Goal: Information Seeking & Learning: Find specific fact

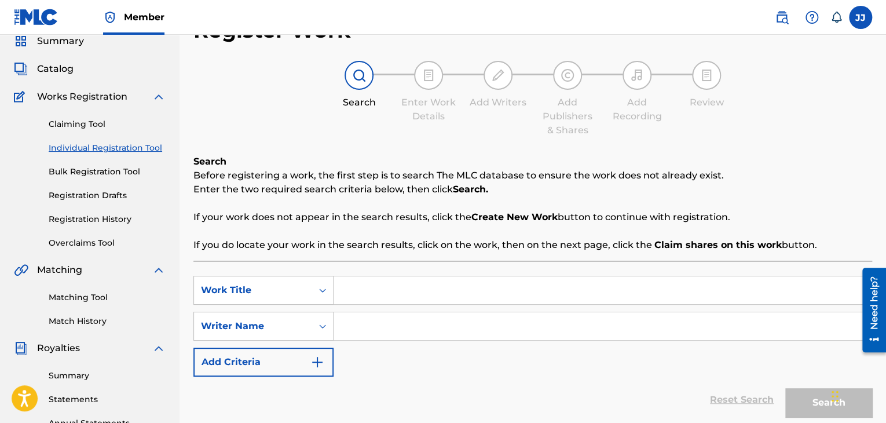
scroll to position [51, 0]
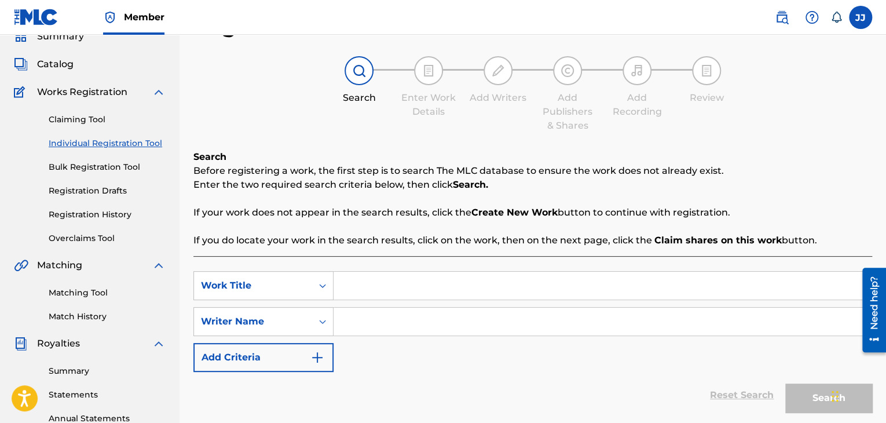
click at [113, 142] on link "Individual Registration Tool" at bounding box center [107, 143] width 117 height 12
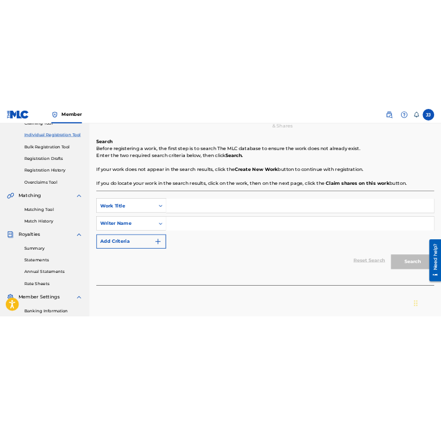
scroll to position [146, 0]
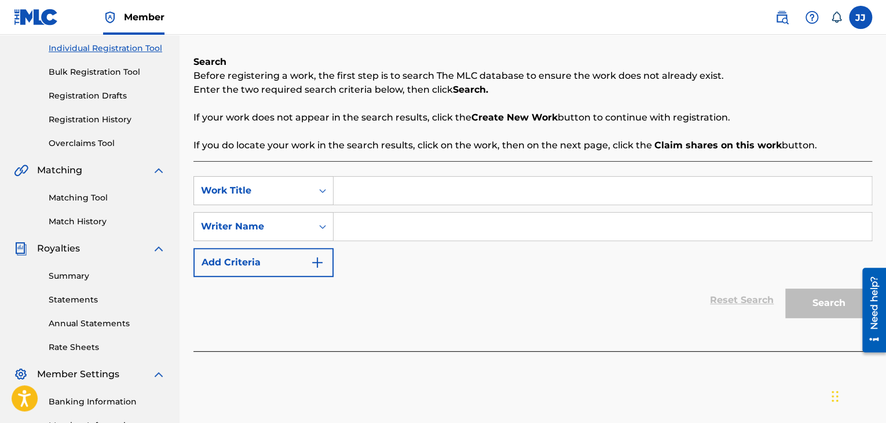
click at [368, 200] on input "Search Form" at bounding box center [602, 191] width 538 height 28
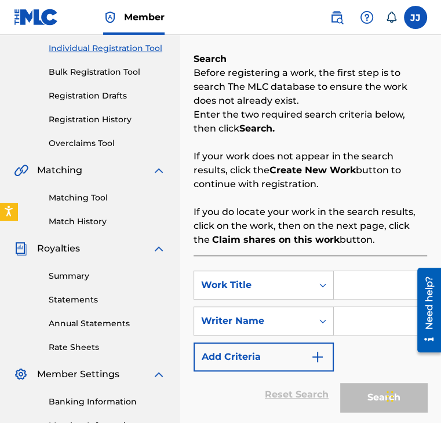
click at [353, 287] on input "Search Form" at bounding box center [379, 285] width 93 height 28
paste input "NAZI WHITE TRASH"
type input "NAZI WHITE TRASH"
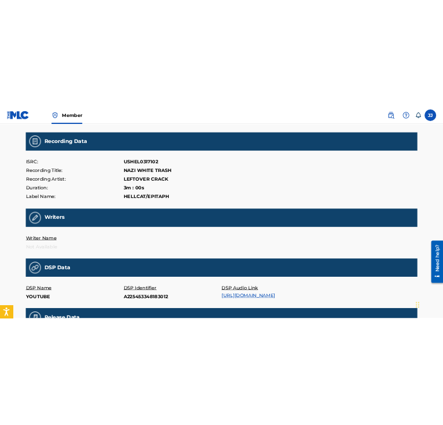
scroll to position [107, 0]
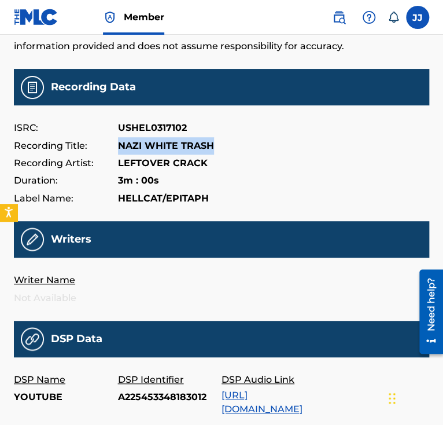
drag, startPoint x: 116, startPoint y: 144, endPoint x: 220, endPoint y: 139, distance: 104.3
click at [220, 139] on div "Recording Title: NAZI WHITE TRASH" at bounding box center [222, 145] width 416 height 17
copy div "NAZI WHITE TRASH"
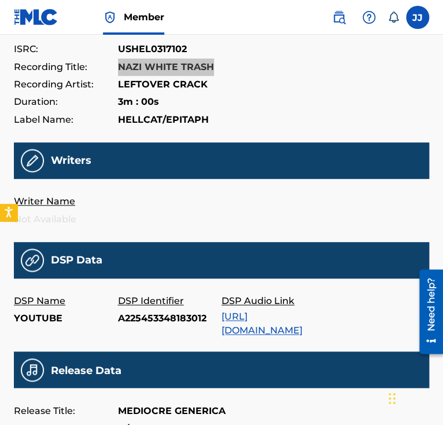
scroll to position [188, 0]
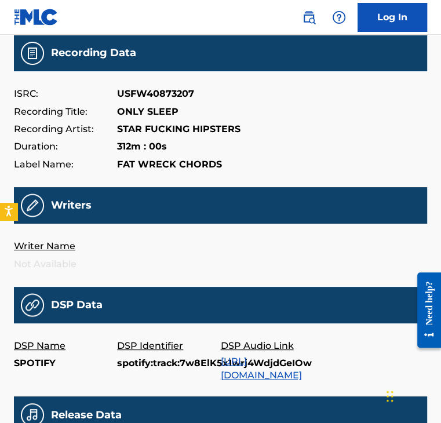
scroll to position [137, 0]
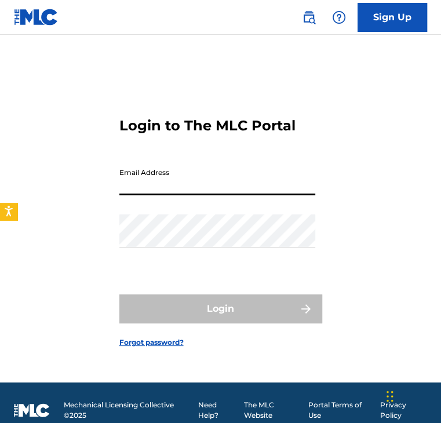
click at [254, 186] on input "Email Address" at bounding box center [217, 178] width 196 height 33
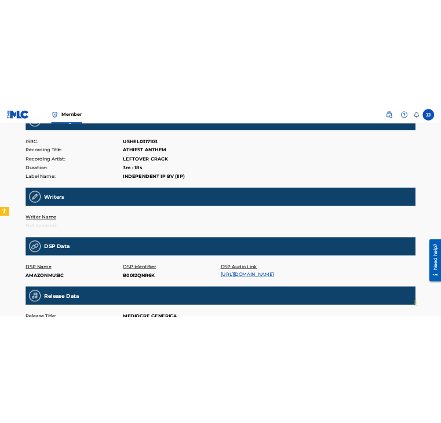
scroll to position [164, 0]
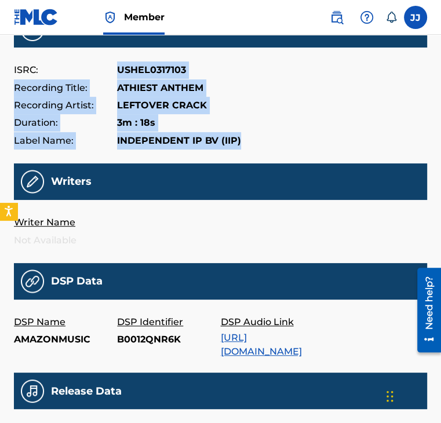
drag, startPoint x: 111, startPoint y: 70, endPoint x: 244, endPoint y: 144, distance: 152.1
click at [244, 144] on div "ISRC: USHEL0317103 Recording Title: ATHIEST ANTHEM Recording Artist: LEFTOVER C…" at bounding box center [220, 105] width 413 height 88
copy div "USHEL0317103 Recording Title: ATHIEST ANTHEM Recording Artist: LEFTOVER CRACK D…"
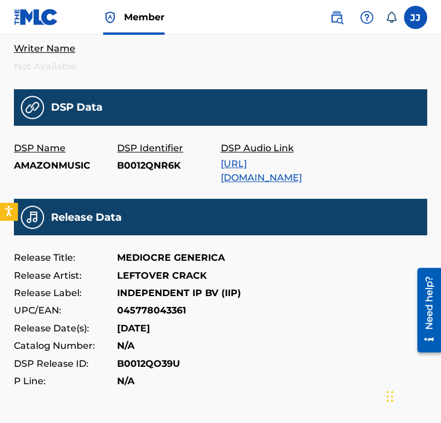
scroll to position [339, 0]
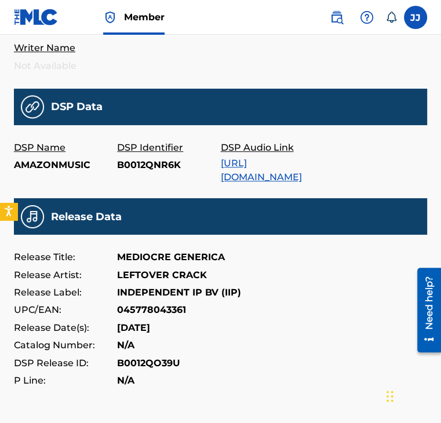
click at [113, 248] on p "Release Title:" at bounding box center [65, 256] width 103 height 17
drag, startPoint x: 109, startPoint y: 317, endPoint x: 178, endPoint y: 311, distance: 69.1
click at [178, 319] on div "Release Date(s): 2001-09-11" at bounding box center [220, 327] width 413 height 17
copy div "2001-09-11"
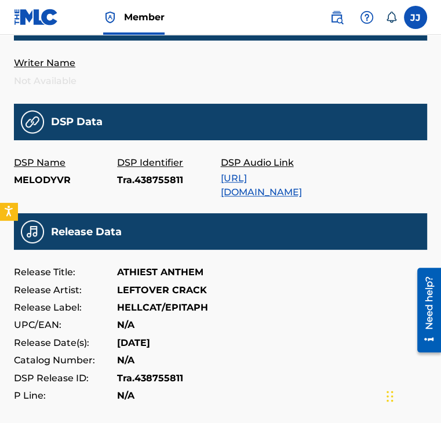
scroll to position [325, 0]
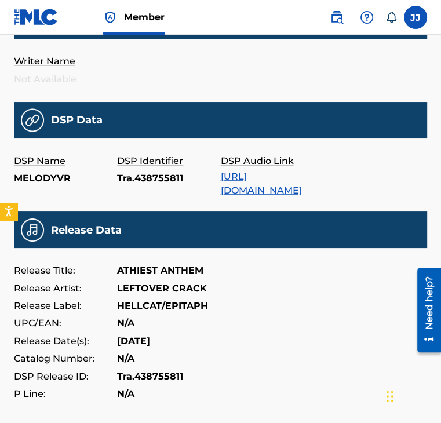
drag, startPoint x: 169, startPoint y: 331, endPoint x: 118, endPoint y: 336, distance: 51.3
click at [118, 336] on div "Release Date(s): 2001-05-22" at bounding box center [220, 340] width 413 height 17
copy p "2001-05-22"
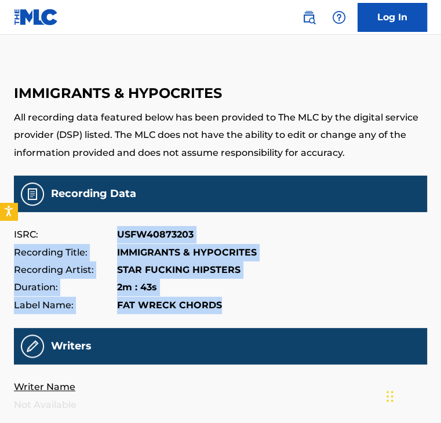
drag, startPoint x: 116, startPoint y: 234, endPoint x: 234, endPoint y: 317, distance: 144.2
click at [234, 317] on main "IMMIGRANTS & HYPOCRITES All recording data featured below has been provided to …" at bounding box center [220, 396] width 413 height 664
copy div "USFW40873203 Recording Title: IMMIGRANTS & HYPOCRITES Recording Artist: STAR FU…"
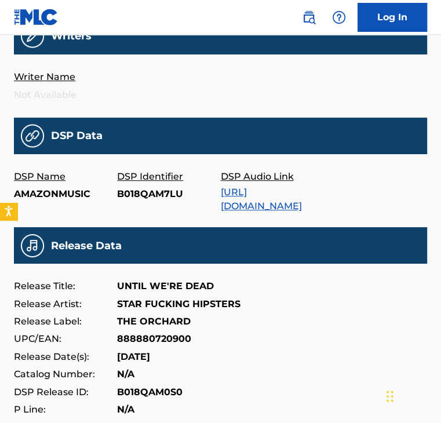
scroll to position [323, 0]
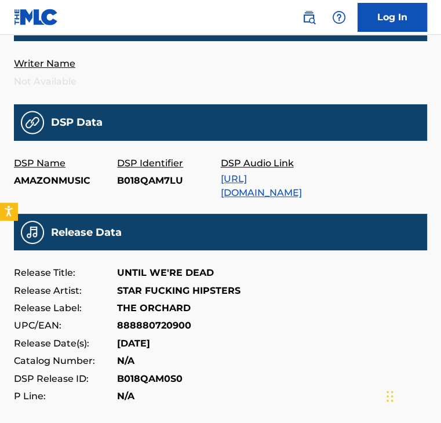
drag, startPoint x: 114, startPoint y: 332, endPoint x: 182, endPoint y: 339, distance: 68.6
click at [182, 339] on div "Release Date(s): 2008-09-30" at bounding box center [220, 343] width 413 height 17
copy div "2008-09-30"
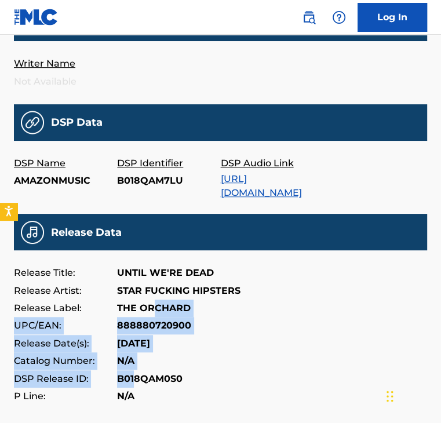
drag, startPoint x: 132, startPoint y: 373, endPoint x: 160, endPoint y: 290, distance: 87.9
click at [160, 290] on div "Release Title: UNTIL WE'RE DEAD Release Artist: STAR FUCKING HIPSTERS Release L…" at bounding box center [220, 334] width 413 height 141
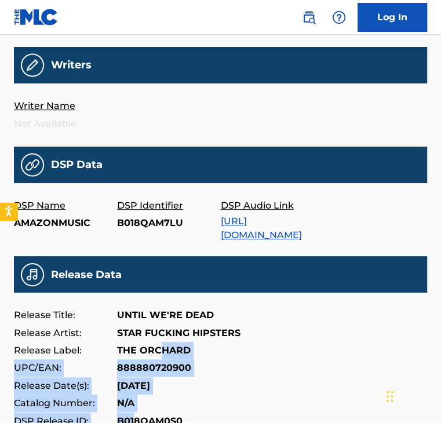
scroll to position [277, 0]
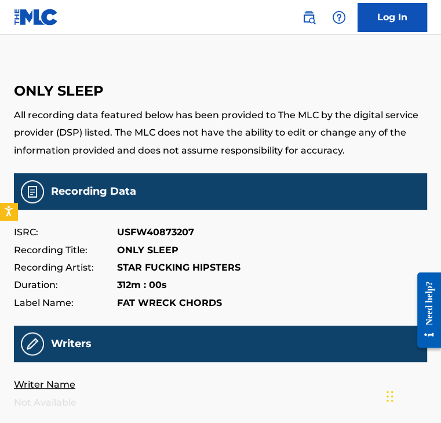
scroll to position [2, 0]
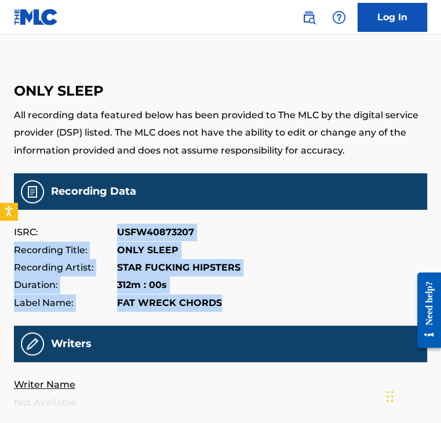
drag, startPoint x: 116, startPoint y: 232, endPoint x: 250, endPoint y: 317, distance: 158.2
click at [250, 317] on main "ONLY SLEEP All recording data featured below has been provided to The MLC by th…" at bounding box center [220, 393] width 413 height 664
copy div "USFW40873207 Recording Title: ONLY SLEEP Recording Artist: STAR FUCKING HIPSTER…"
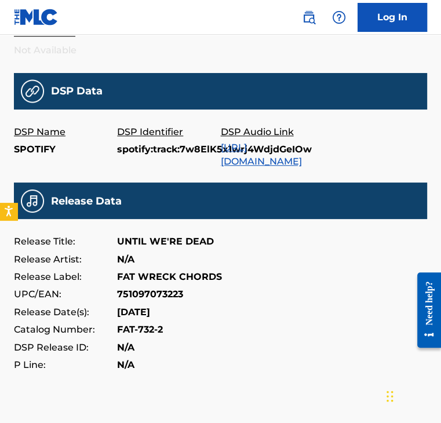
scroll to position [370, 0]
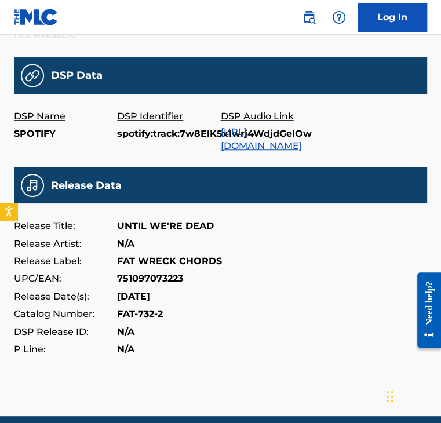
drag, startPoint x: 116, startPoint y: 285, endPoint x: 188, endPoint y: 288, distance: 72.4
click at [188, 288] on div "Release Date(s): [DATE]" at bounding box center [220, 296] width 413 height 17
copy div "[DATE]"
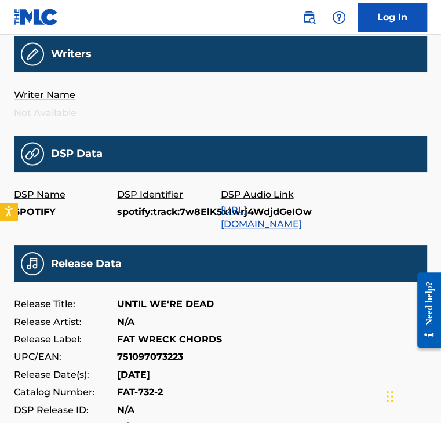
scroll to position [192, 0]
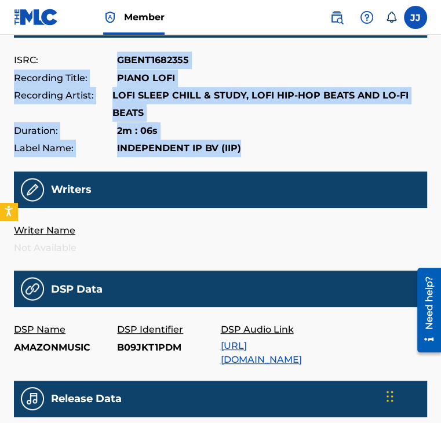
drag, startPoint x: 119, startPoint y: 61, endPoint x: 241, endPoint y: 155, distance: 153.9
click at [241, 155] on div "ISRC: GBENT1682355 Recording Title: PIANO LOFI Recording Artist: LOFI SLEEP CHI…" at bounding box center [220, 104] width 413 height 105
copy div "GBENT1682355 Recording Title: PIANO LOFI Recording Artist: LOFI SLEEP CHILL & S…"
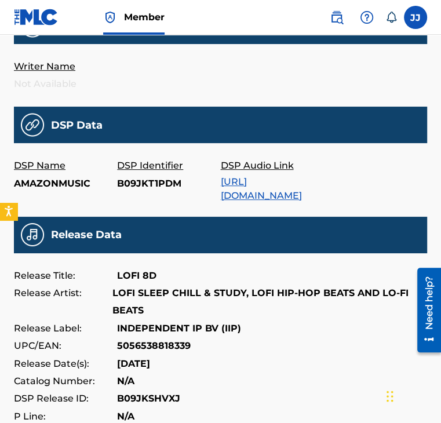
scroll to position [373, 0]
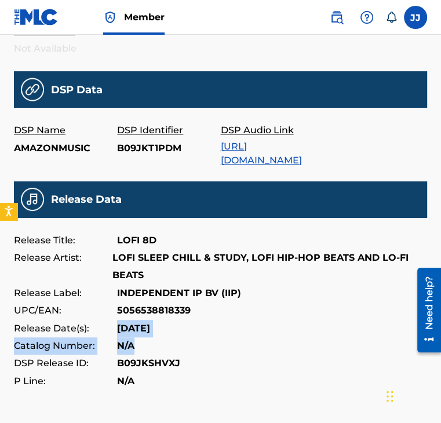
drag, startPoint x: 113, startPoint y: 318, endPoint x: 166, endPoint y: 327, distance: 53.5
click at [166, 327] on div "Release Title: LOFI 8D Release Artist: LOFI SLEEP CHILL & STUDY, LOFI HIP-HOP B…" at bounding box center [220, 311] width 413 height 159
click at [149, 320] on p "[DATE]" at bounding box center [133, 328] width 33 height 17
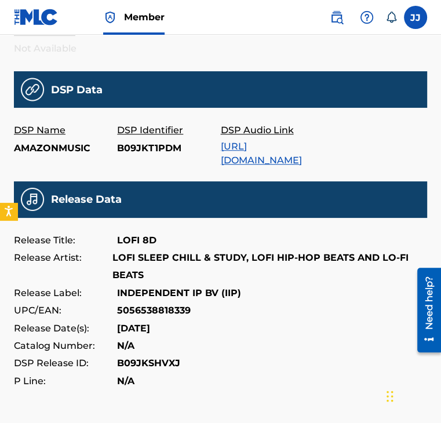
drag, startPoint x: 168, startPoint y: 317, endPoint x: 113, endPoint y: 320, distance: 54.5
click at [113, 320] on div "Release Date(s): [DATE]" at bounding box center [220, 328] width 413 height 17
copy div "[DATE]"
